Goal: Task Accomplishment & Management: Use online tool/utility

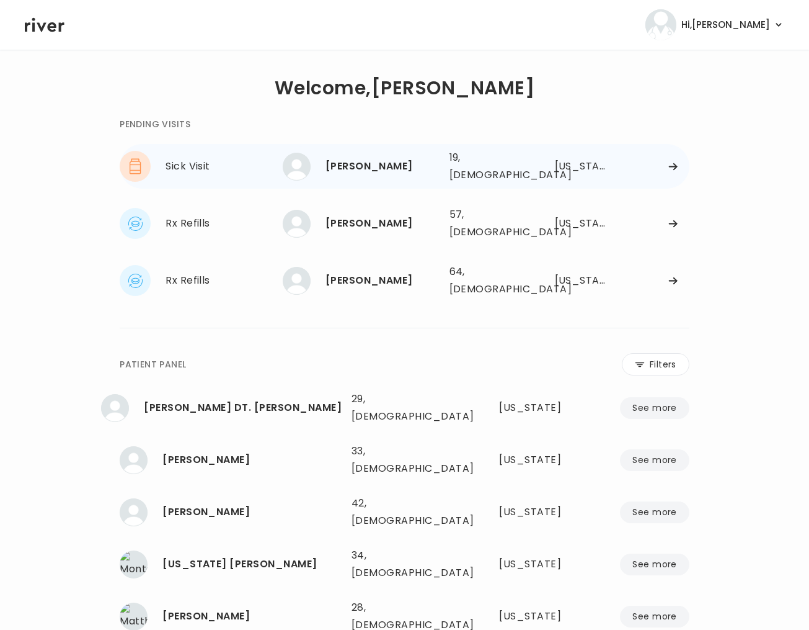
click at [394, 169] on div "[PERSON_NAME]" at bounding box center [383, 166] width 114 height 17
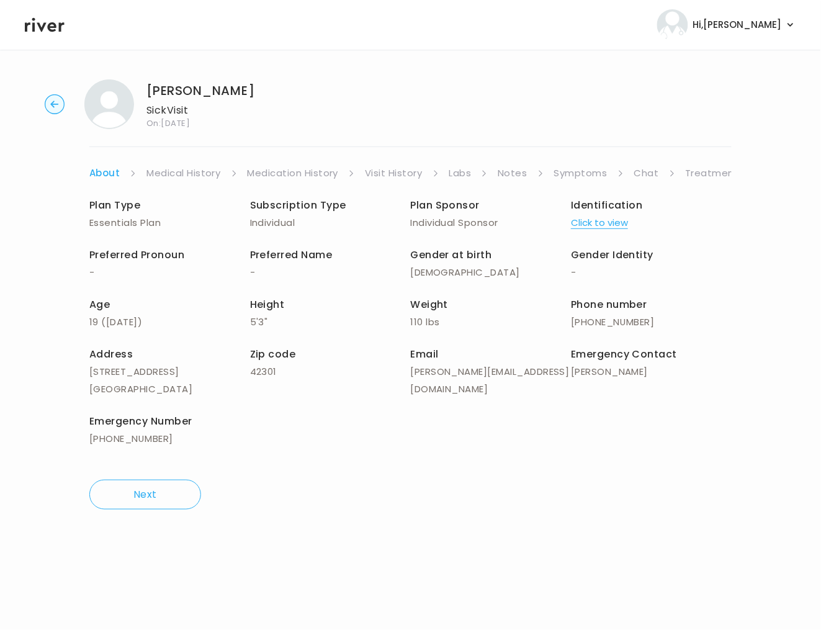
click at [579, 175] on link "Symptoms" at bounding box center [580, 172] width 53 height 17
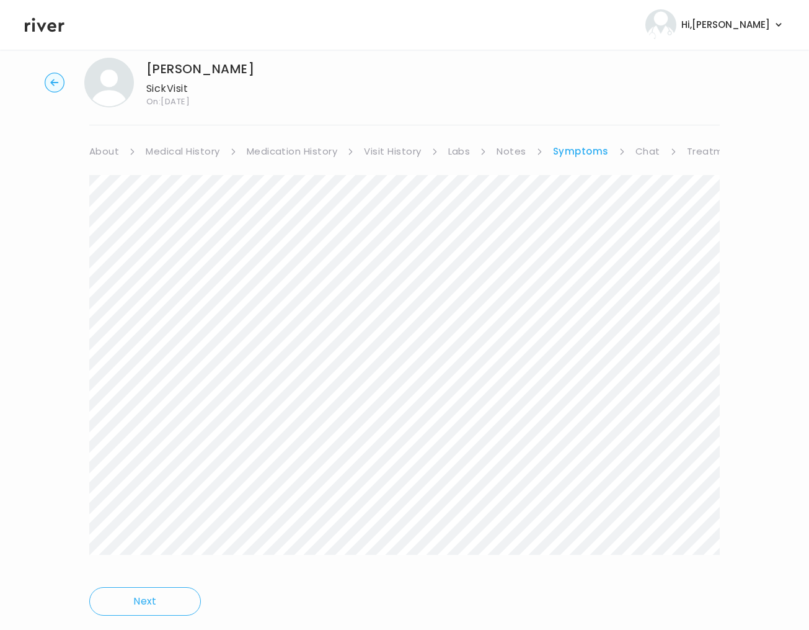
scroll to position [55, 0]
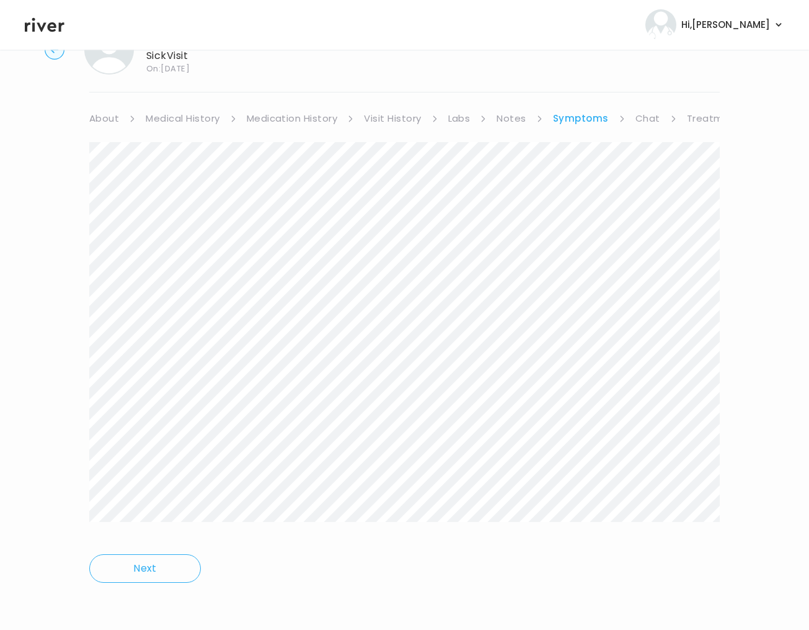
click at [578, 540] on div "Next" at bounding box center [404, 363] width 631 height 473
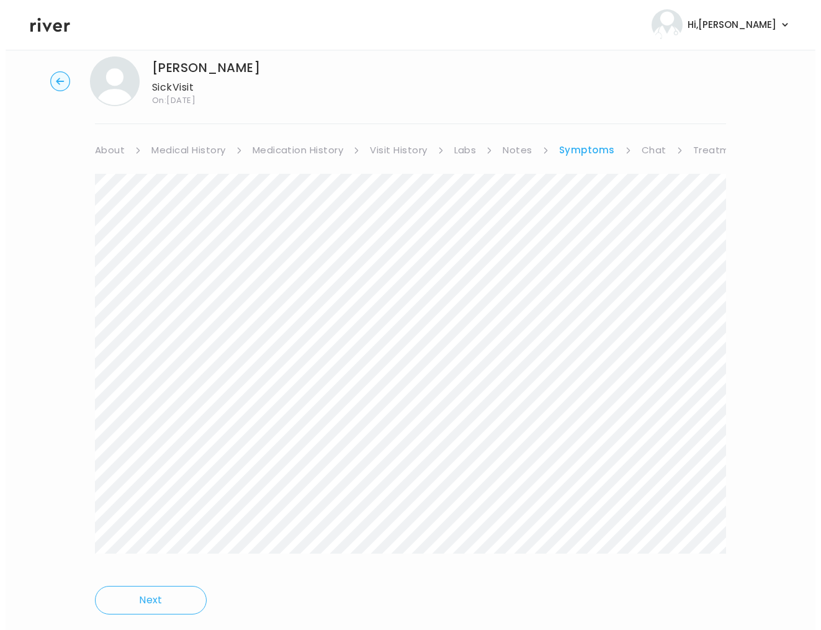
scroll to position [0, 0]
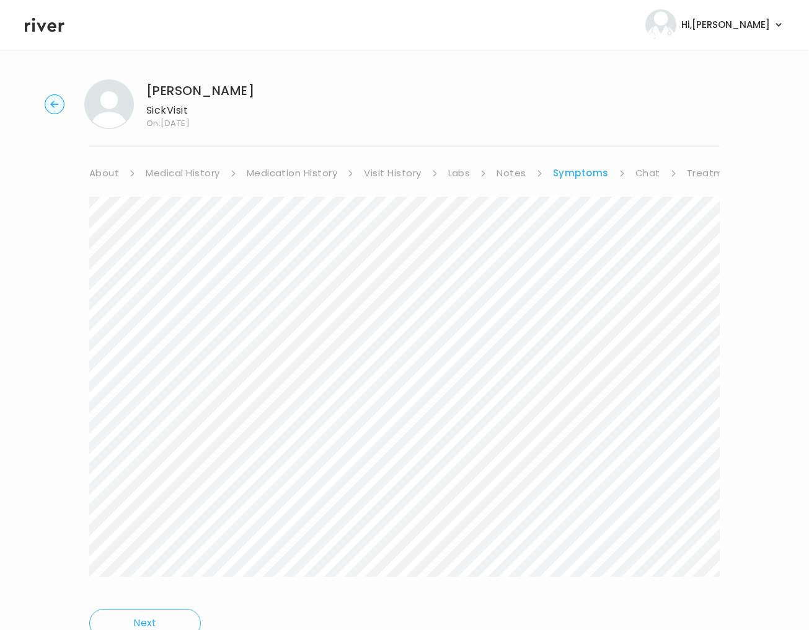
click at [104, 168] on link "About" at bounding box center [104, 172] width 30 height 17
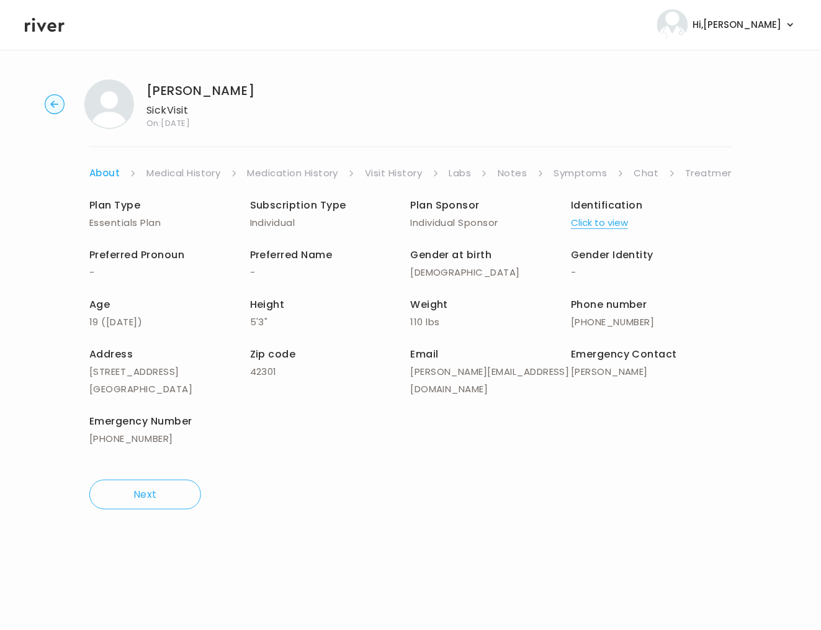
click at [641, 176] on link "Chat" at bounding box center [646, 172] width 25 height 17
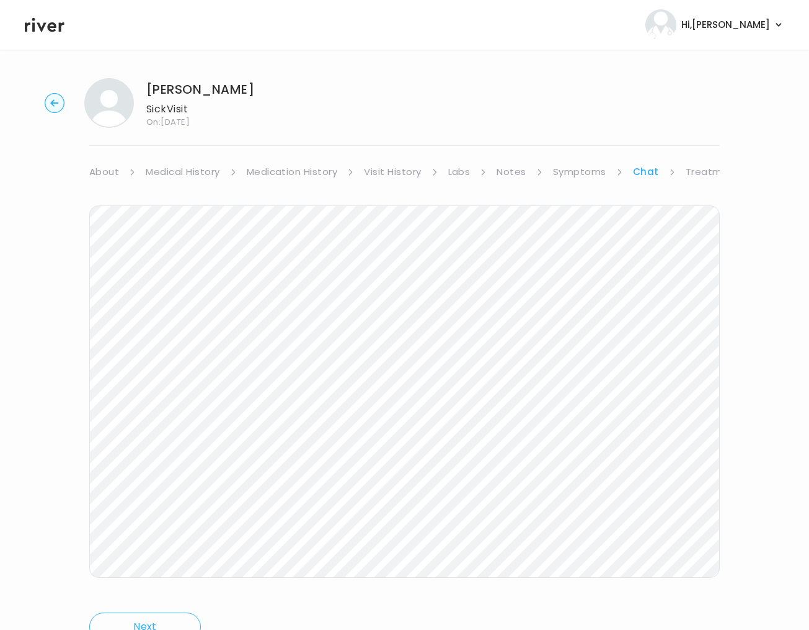
scroll to position [25, 0]
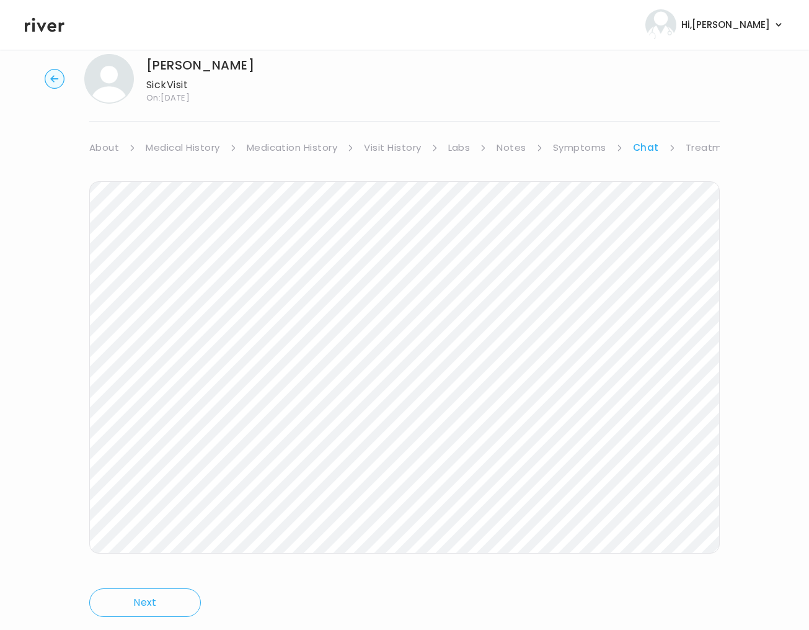
click at [55, 73] on circle "button" at bounding box center [54, 78] width 19 height 19
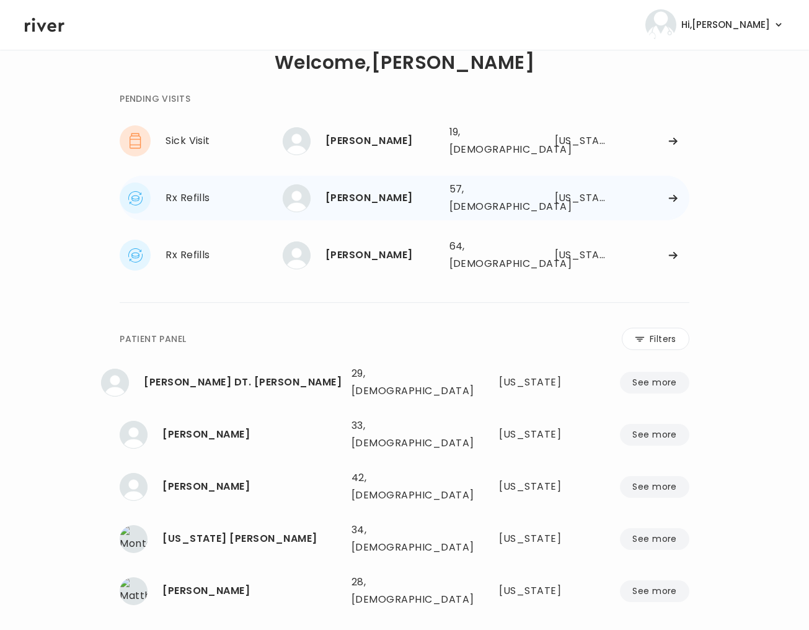
click at [417, 190] on div "[PERSON_NAME]" at bounding box center [383, 197] width 114 height 17
